Goal: Task Accomplishment & Management: Manage account settings

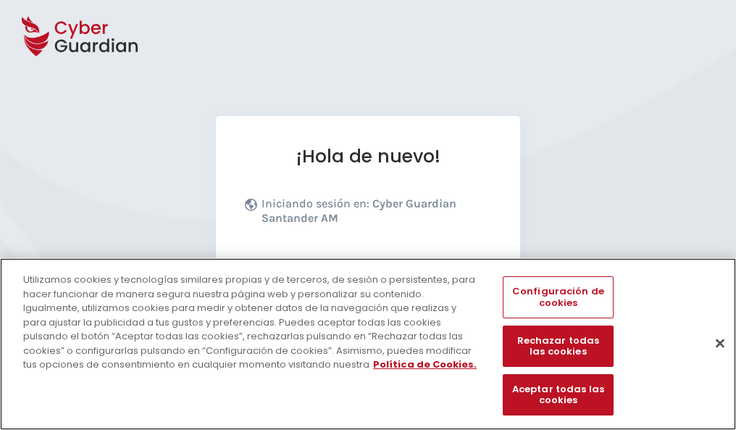
scroll to position [178, 0]
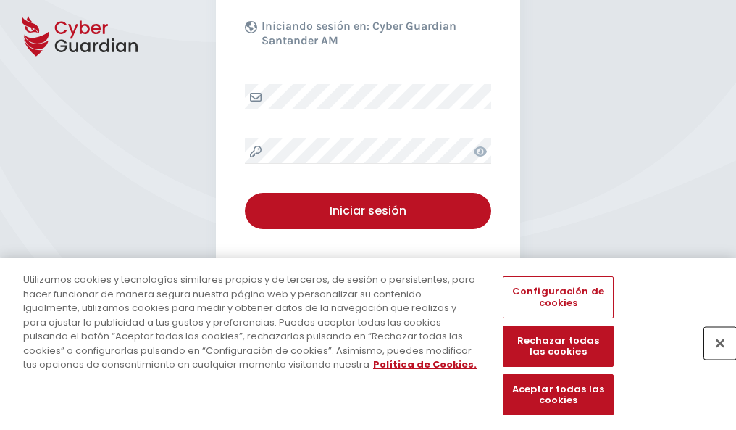
click at [713, 358] on button "Cerrar" at bounding box center [721, 343] width 32 height 32
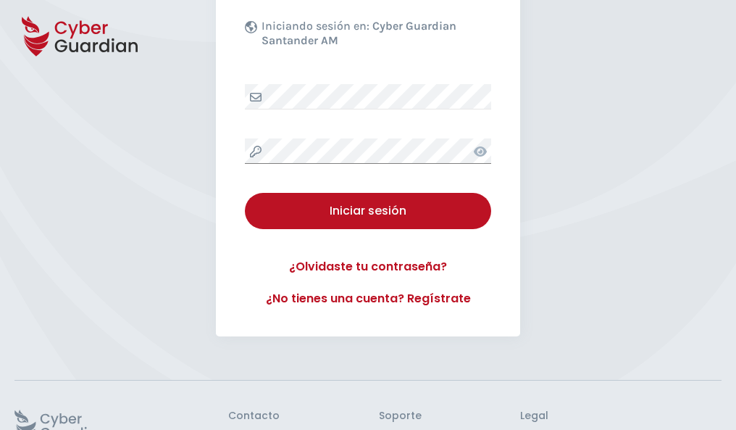
scroll to position [282, 0]
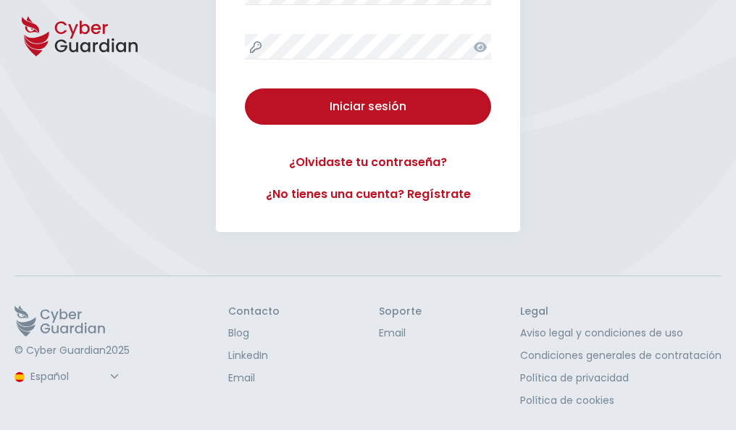
click at [245, 88] on button "Iniciar sesión" at bounding box center [368, 106] width 246 height 36
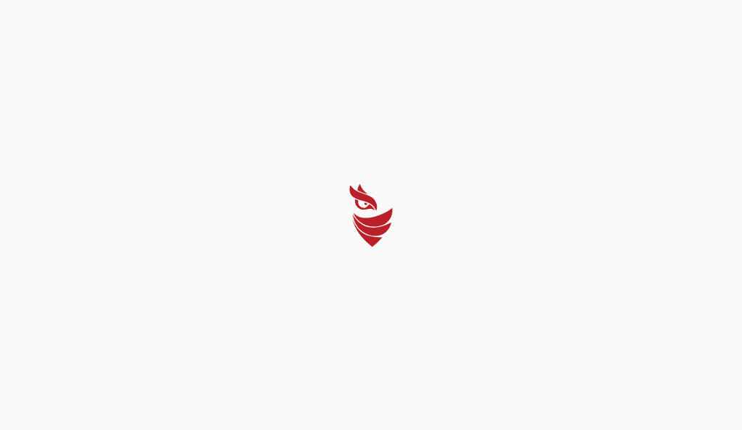
select select "English"
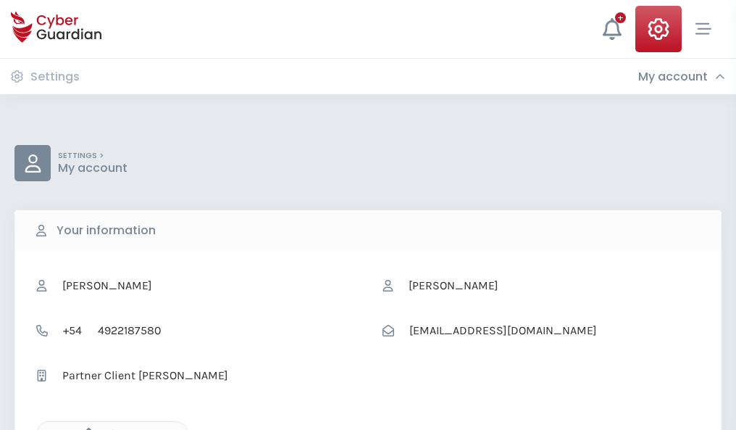
click at [85, 428] on icon "button" at bounding box center [85, 434] width 12 height 12
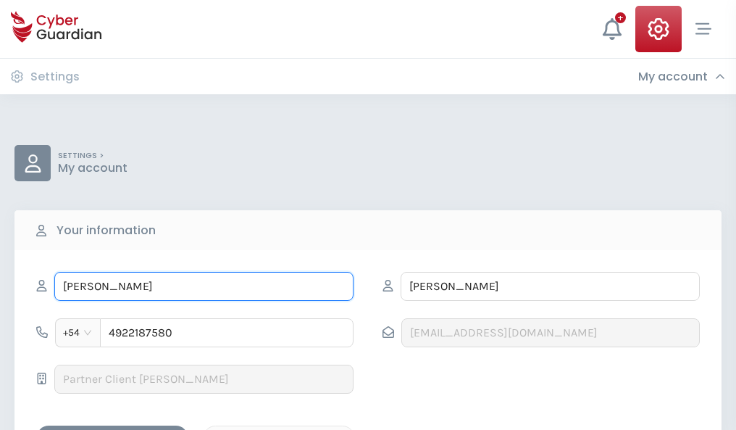
click at [204, 286] on input "AUGUSTO" at bounding box center [203, 286] width 299 height 29
type input "A"
type input "Jose Carlos"
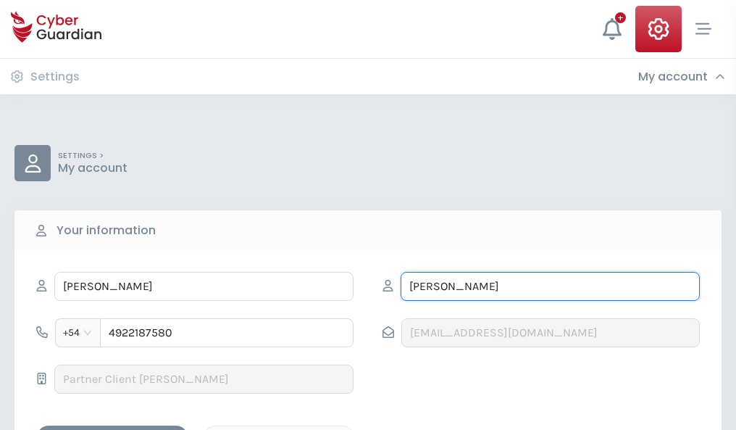
click at [550, 286] on input "CASTILLO" at bounding box center [550, 286] width 299 height 29
type input "C"
type input "Bartolomé"
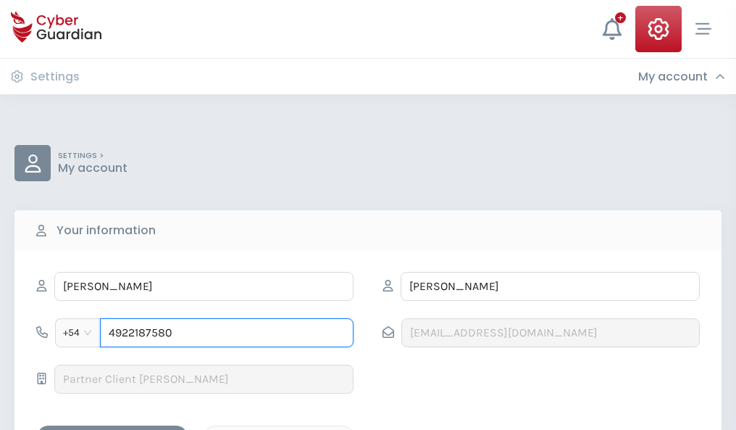
click at [227, 333] on input "4922187580" at bounding box center [227, 332] width 254 height 29
type input "4"
type input "4821746515"
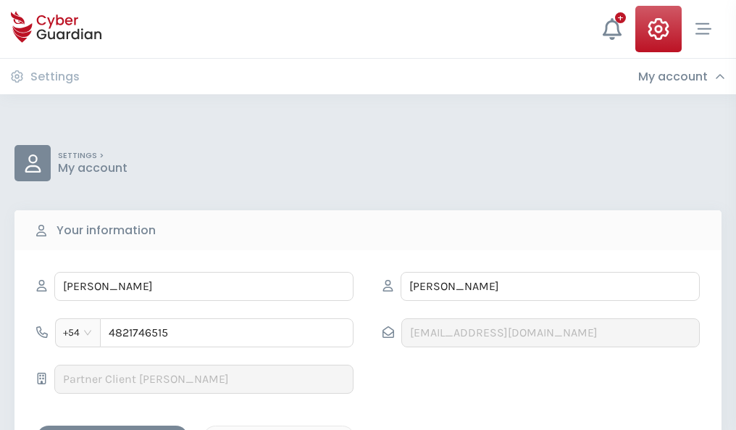
click at [112, 429] on div "Save changes" at bounding box center [112, 438] width 130 height 18
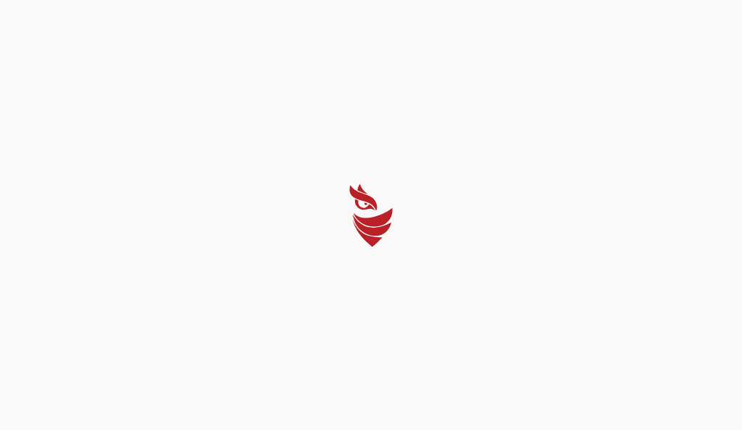
select select "English"
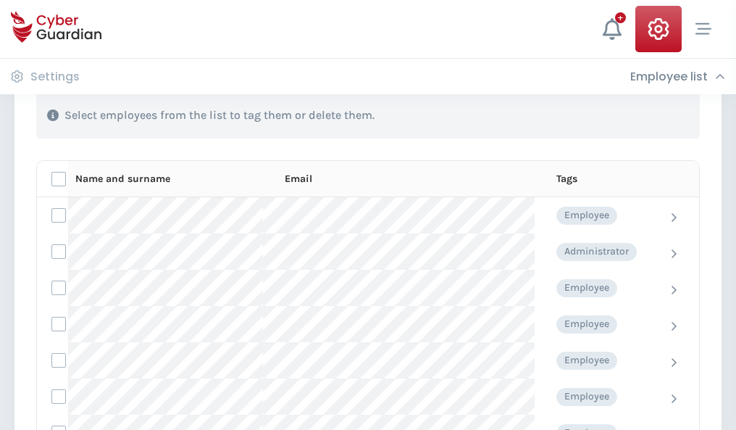
scroll to position [620, 0]
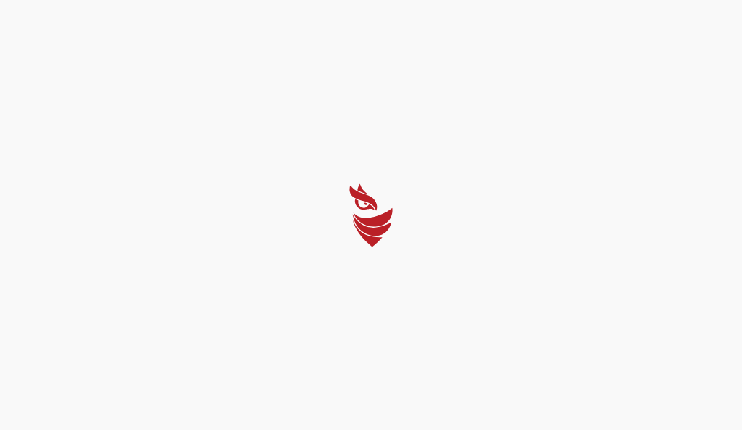
select select "English"
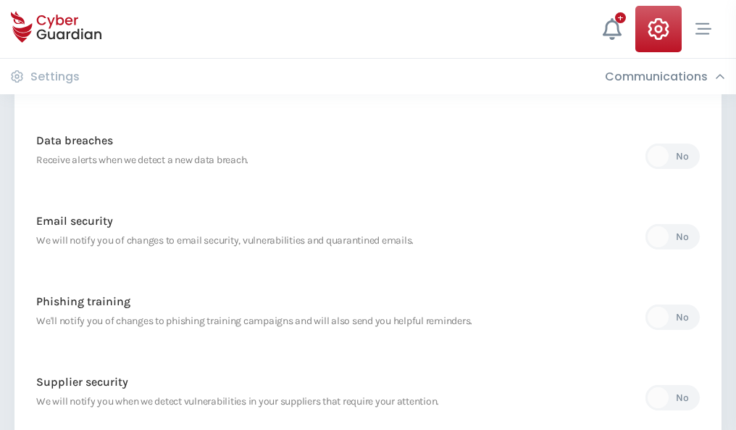
scroll to position [763, 0]
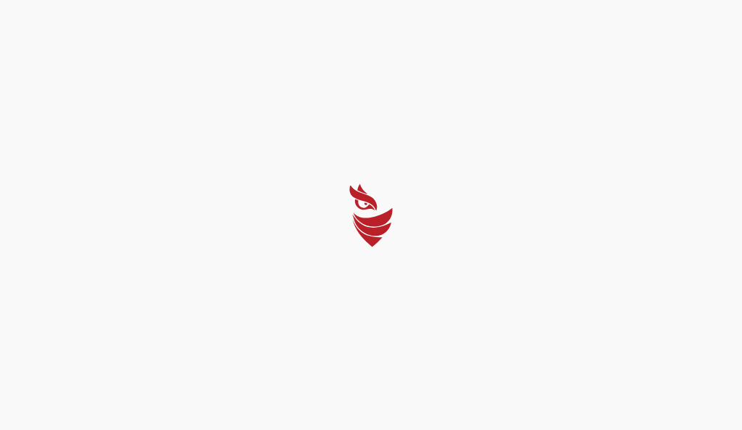
select select "English"
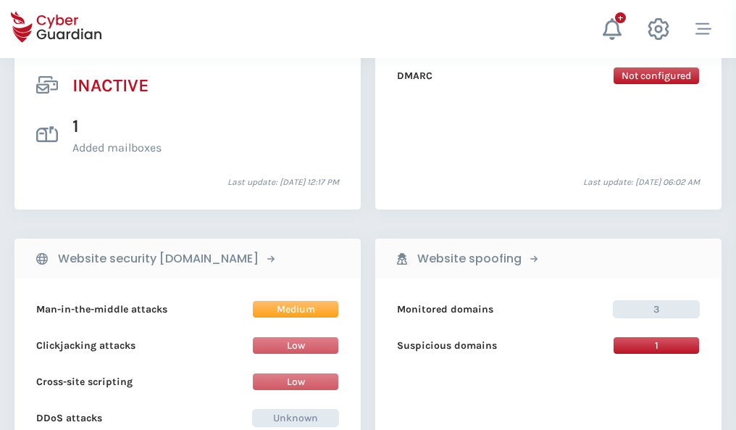
scroll to position [1437, 0]
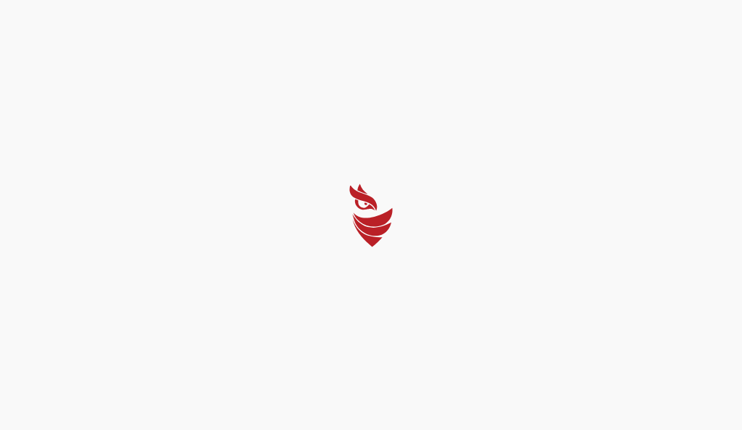
select select "English"
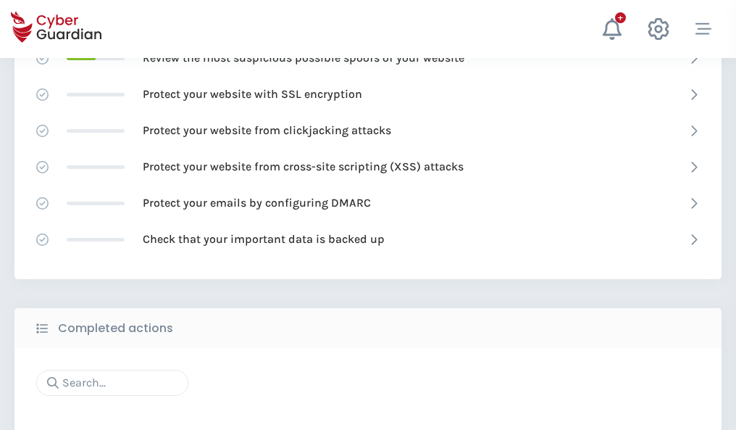
scroll to position [966, 0]
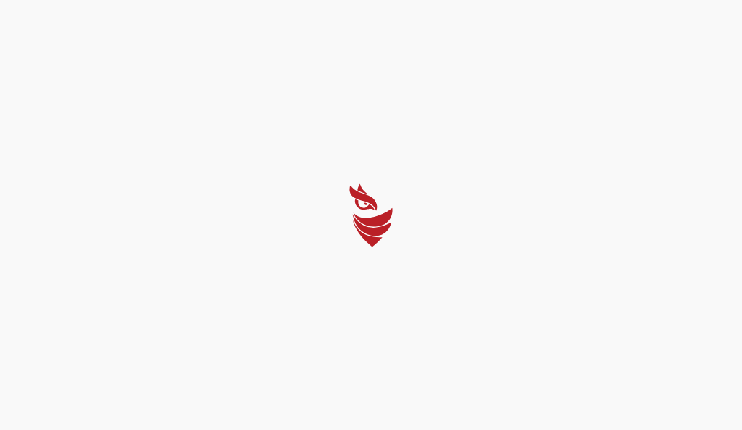
select select "English"
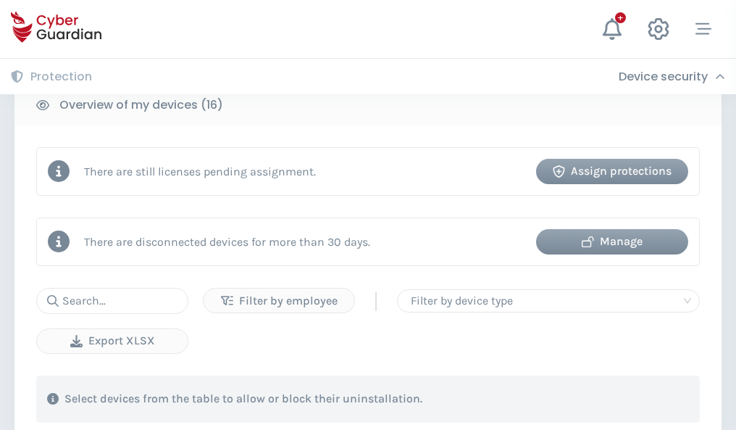
scroll to position [1334, 0]
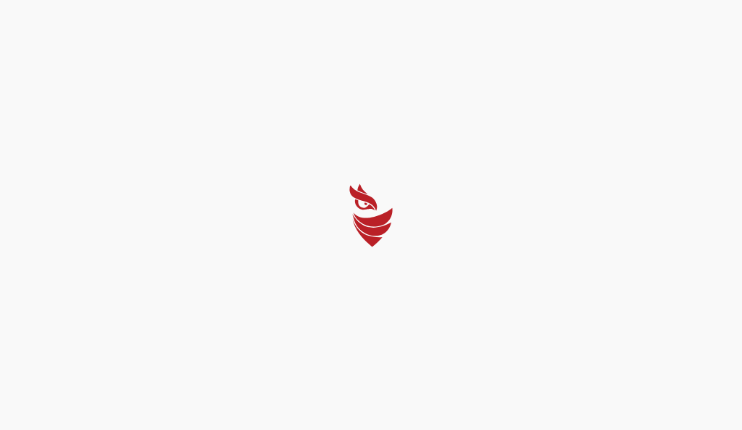
select select "English"
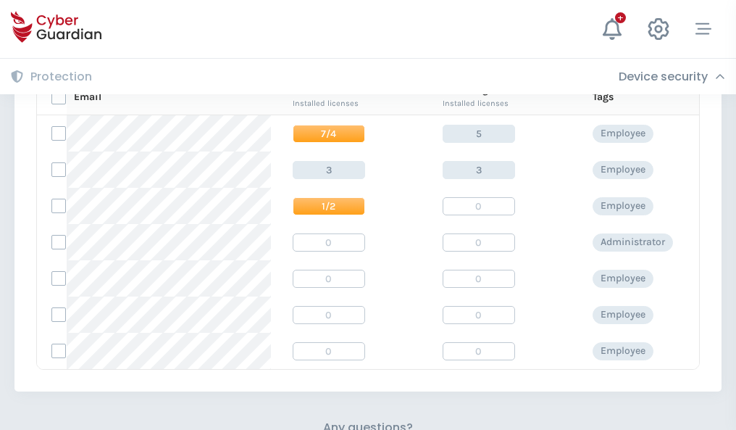
scroll to position [622, 0]
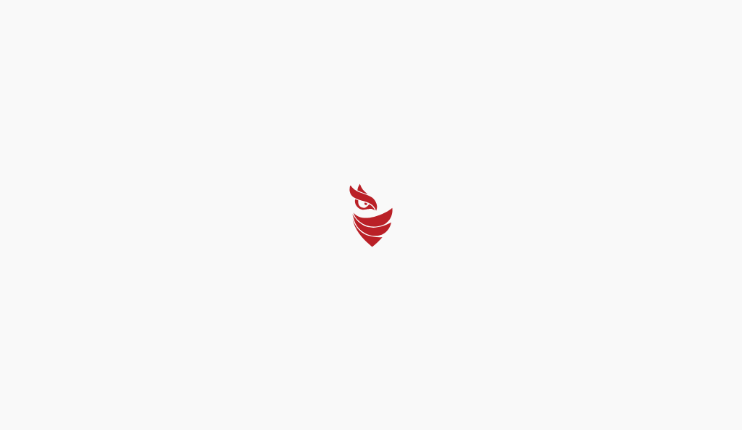
select select "English"
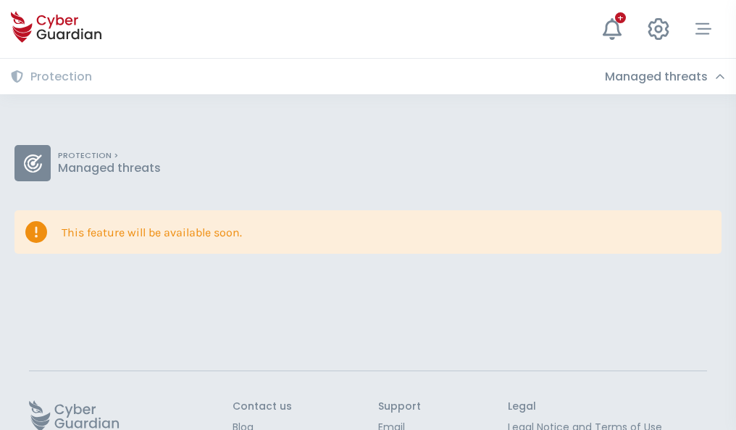
scroll to position [94, 0]
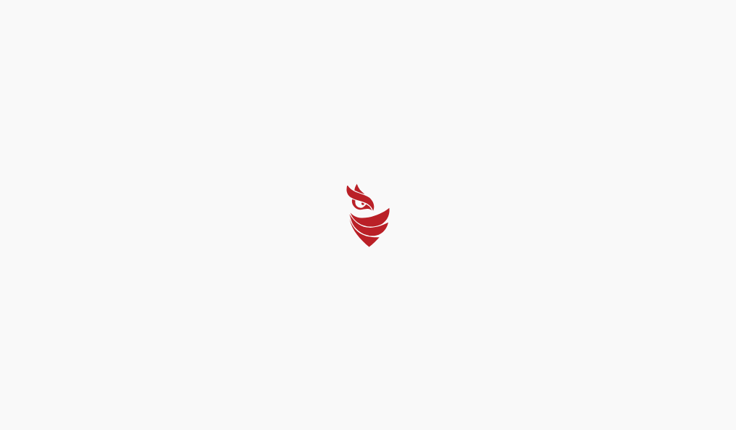
select select "English"
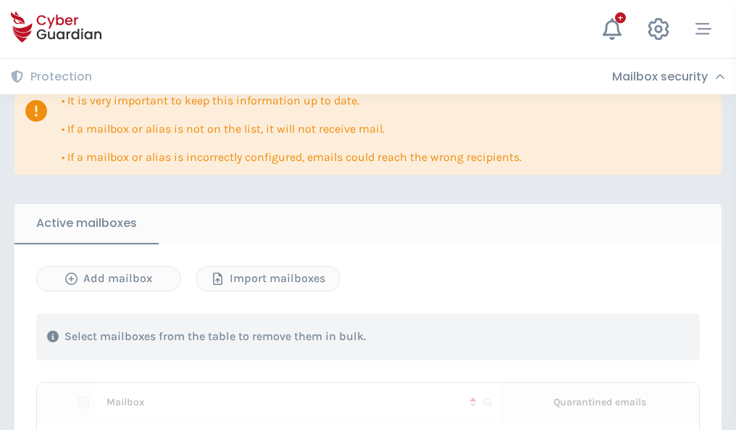
scroll to position [852, 0]
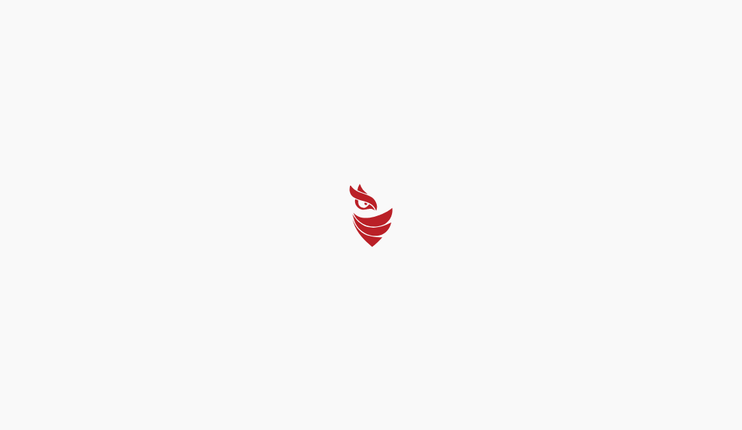
select select "English"
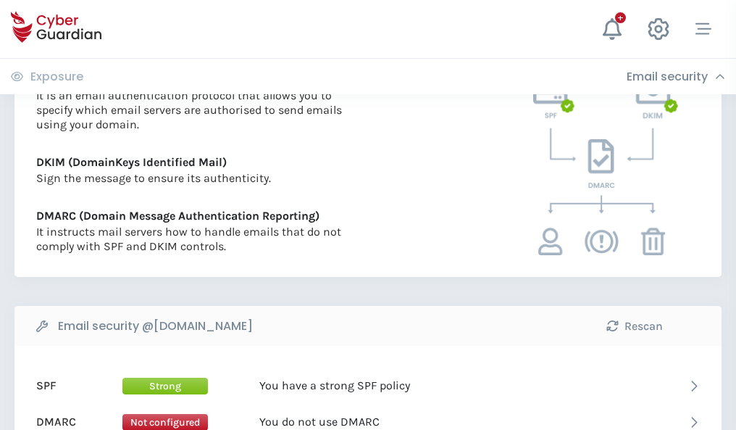
scroll to position [782, 0]
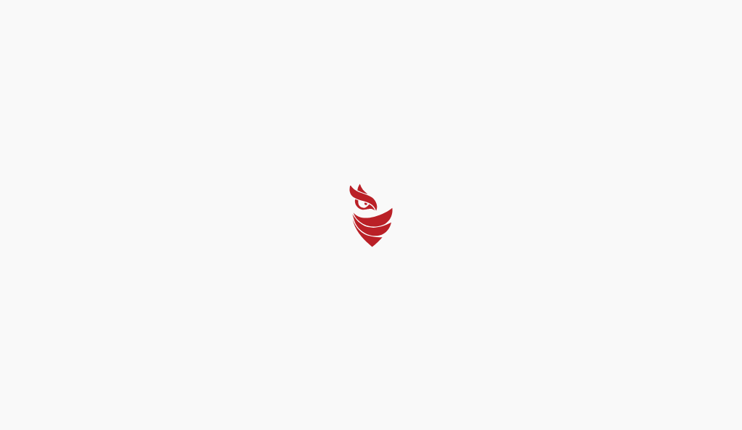
select select "English"
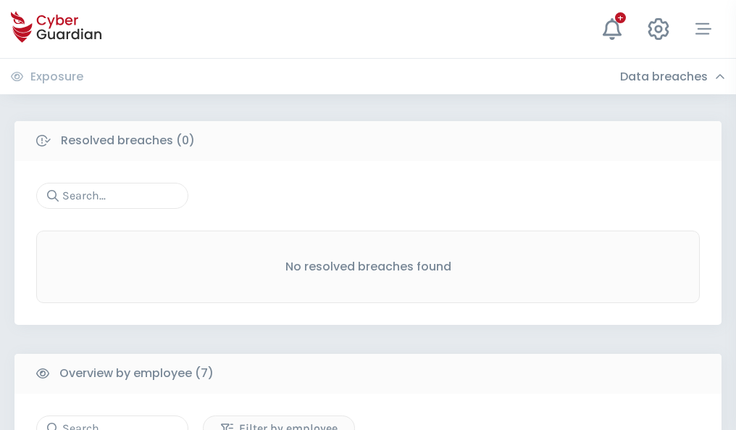
scroll to position [1199, 0]
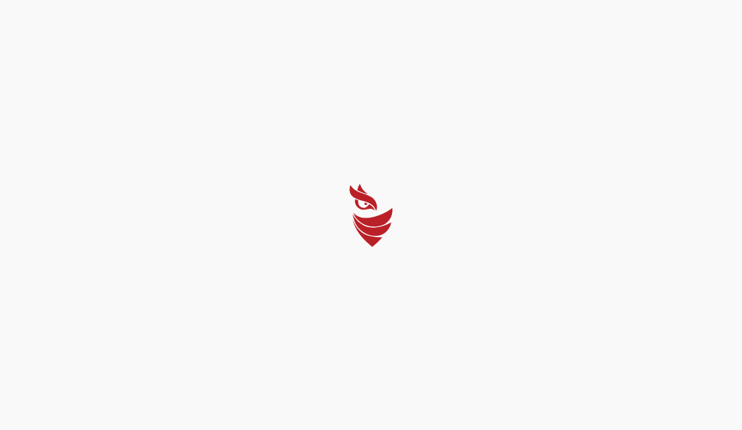
select select "English"
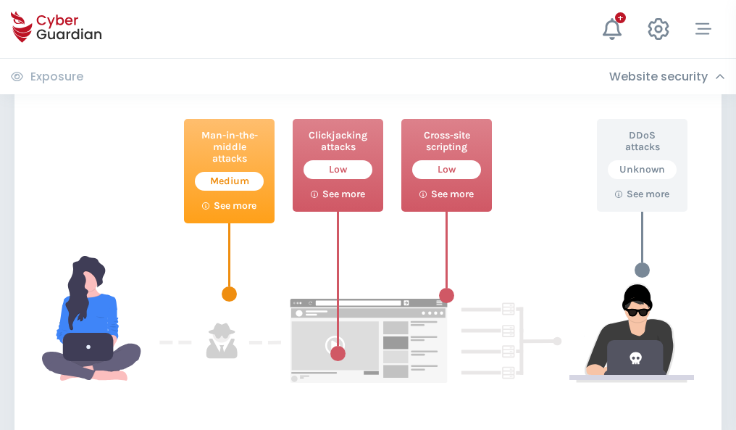
scroll to position [789, 0]
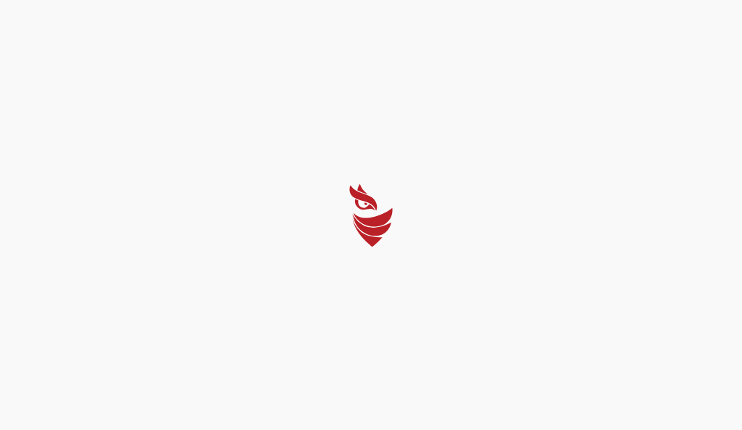
select select "English"
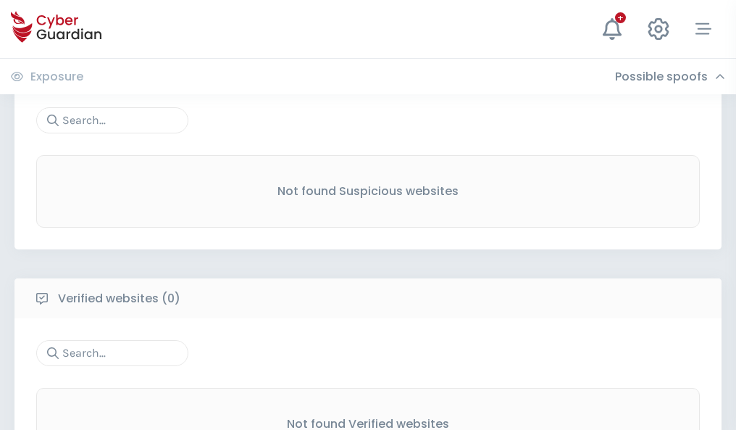
scroll to position [758, 0]
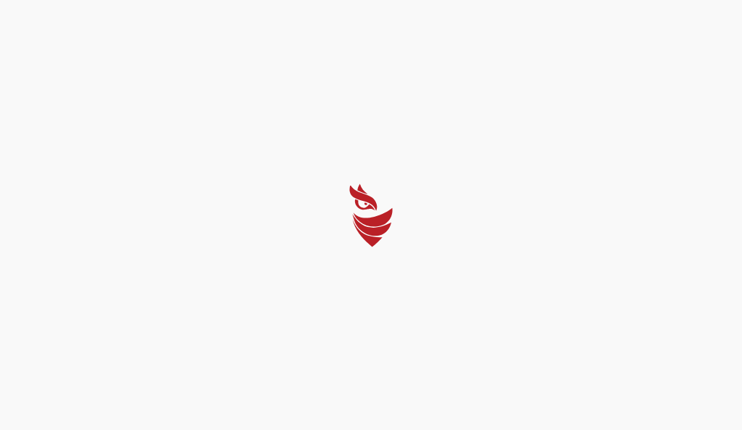
select select "English"
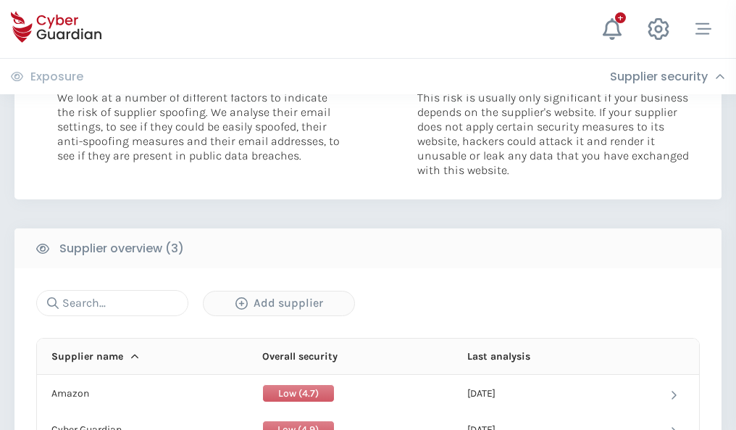
scroll to position [794, 0]
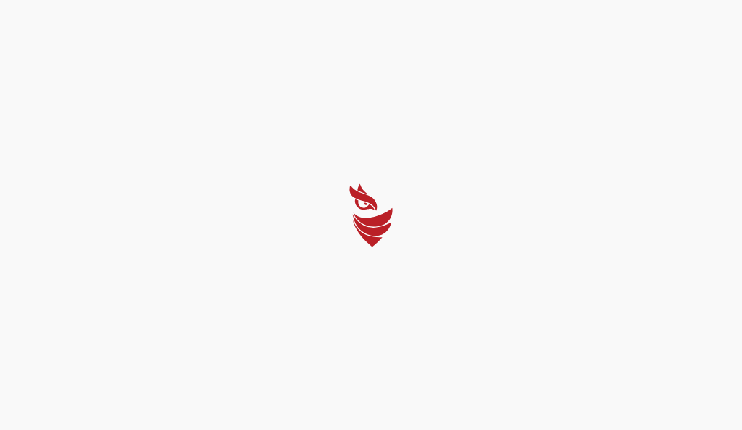
select select "English"
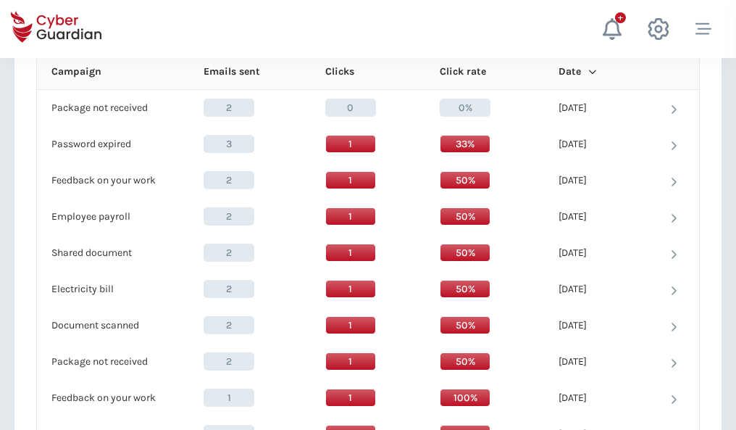
scroll to position [1282, 0]
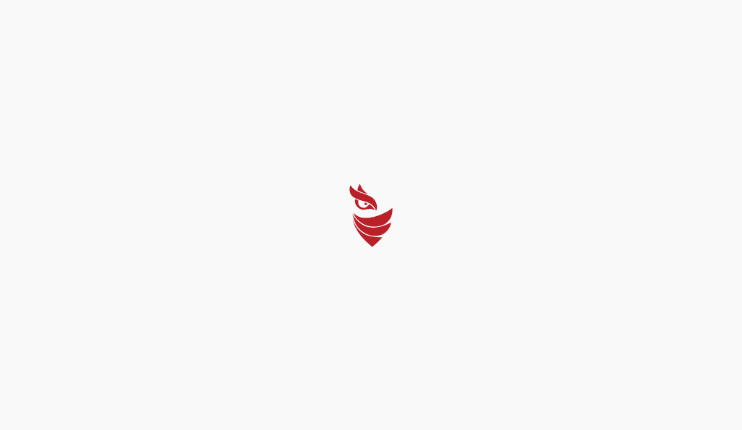
select select "English"
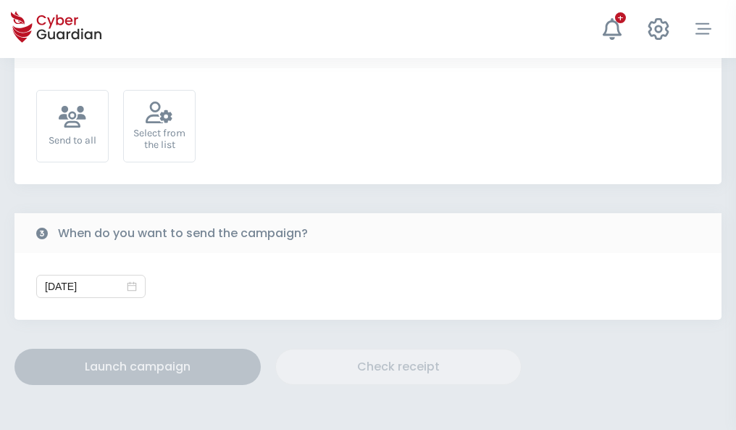
scroll to position [531, 0]
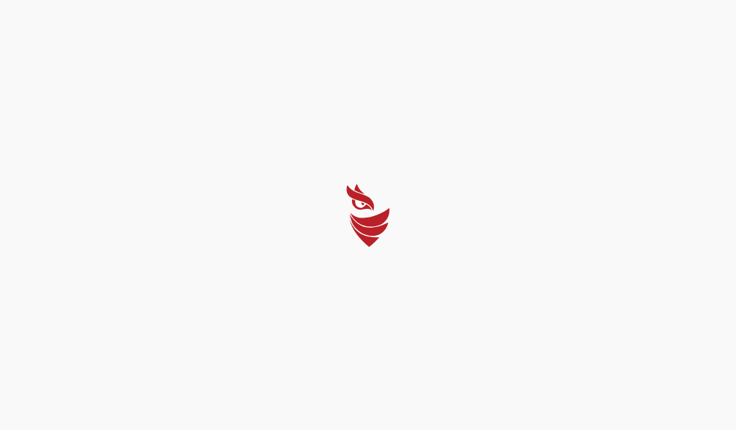
select select "English"
